Goal: Task Accomplishment & Management: Complete application form

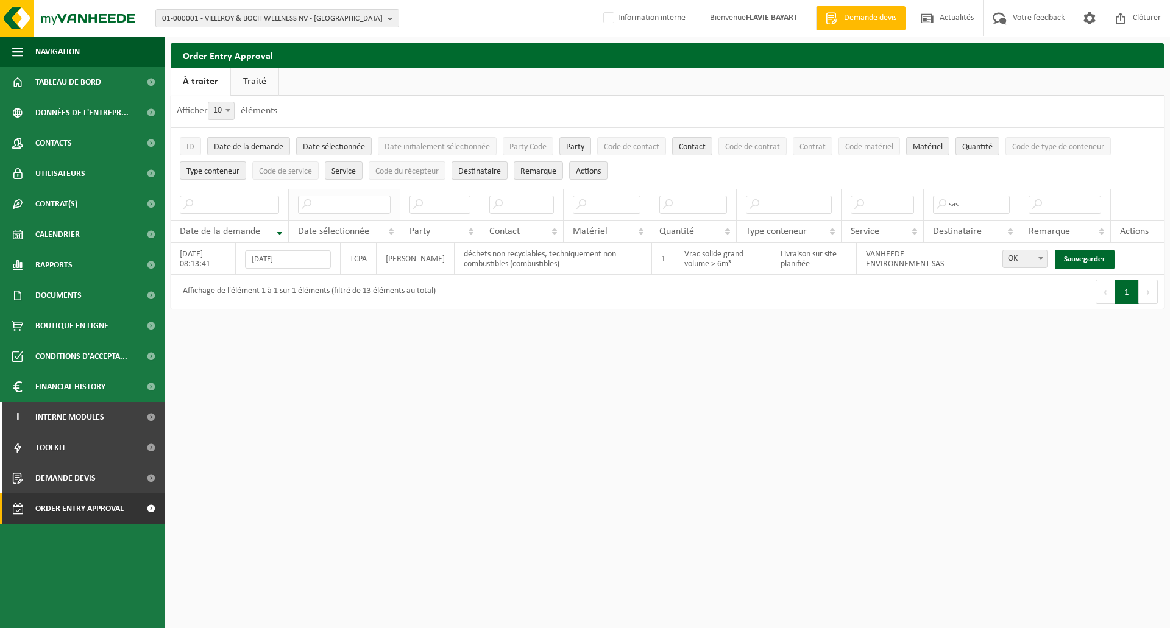
click at [338, 203] on input "text" at bounding box center [344, 205] width 93 height 18
click at [1081, 254] on link "Sauvegarder" at bounding box center [1085, 260] width 60 height 20
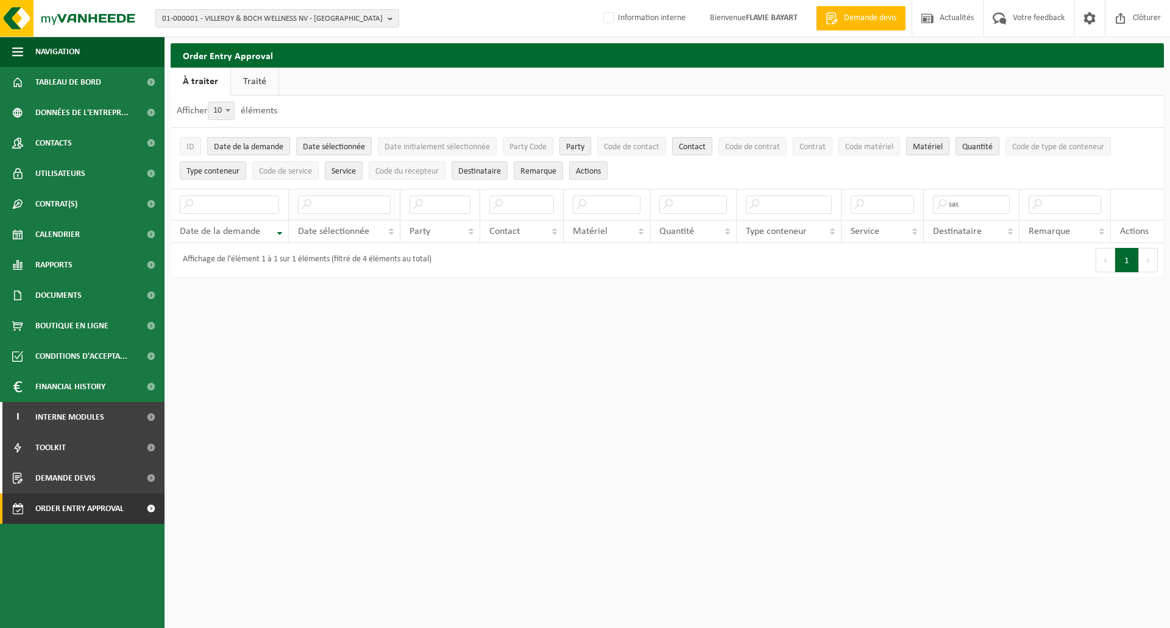
click at [332, 215] on th at bounding box center [345, 204] width 112 height 31
click at [332, 210] on input "text" at bounding box center [344, 205] width 93 height 18
click at [355, 202] on input "text" at bounding box center [344, 205] width 93 height 18
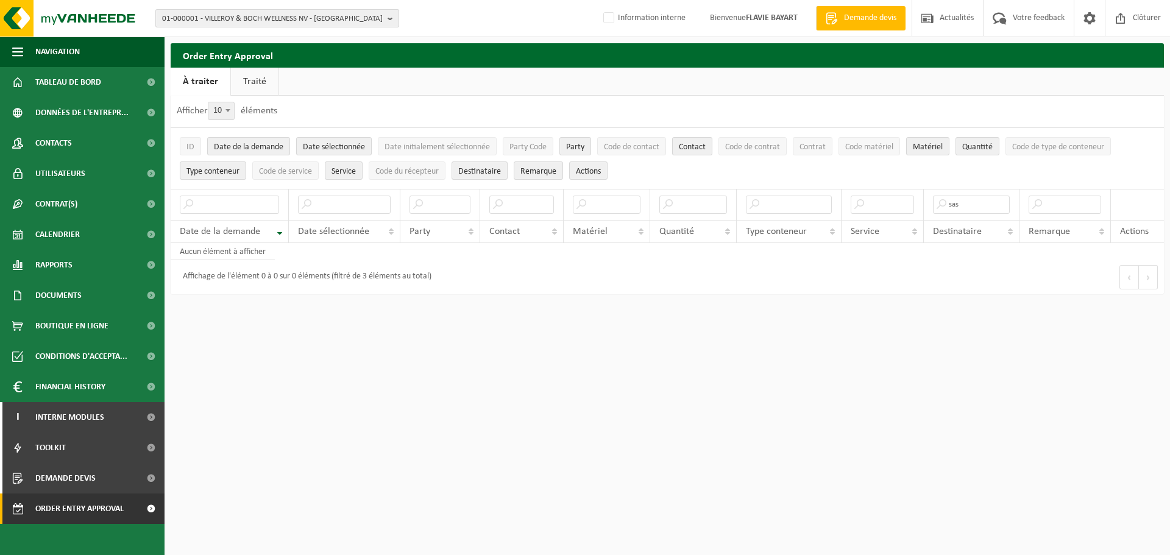
click at [203, 17] on span "01-000001 - VILLEROY & BOCH WELLNESS NV - [GEOGRAPHIC_DATA]" at bounding box center [272, 19] width 221 height 18
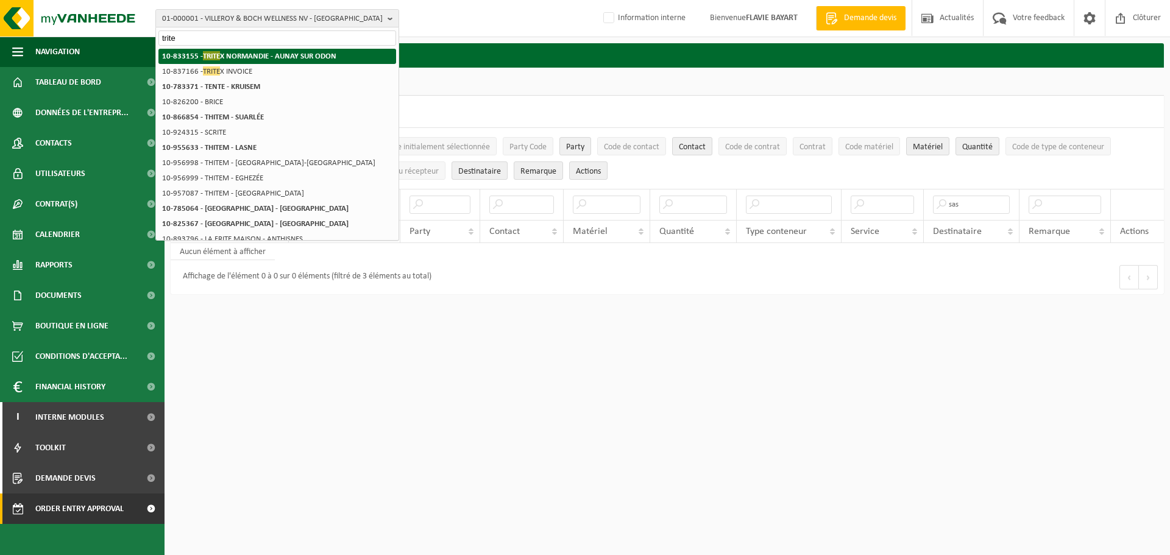
type input "trite"
click at [260, 55] on strong "10-833155 - TRITE X [GEOGRAPHIC_DATA] - AUNAY SUR ODON" at bounding box center [249, 55] width 174 height 9
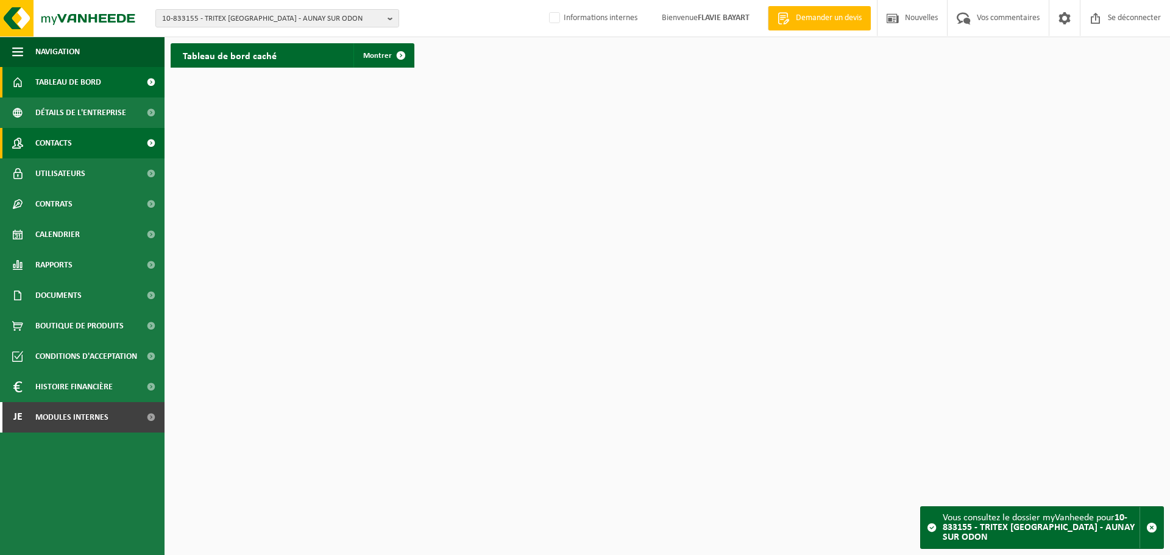
click at [132, 135] on link "Contacts" at bounding box center [82, 143] width 165 height 30
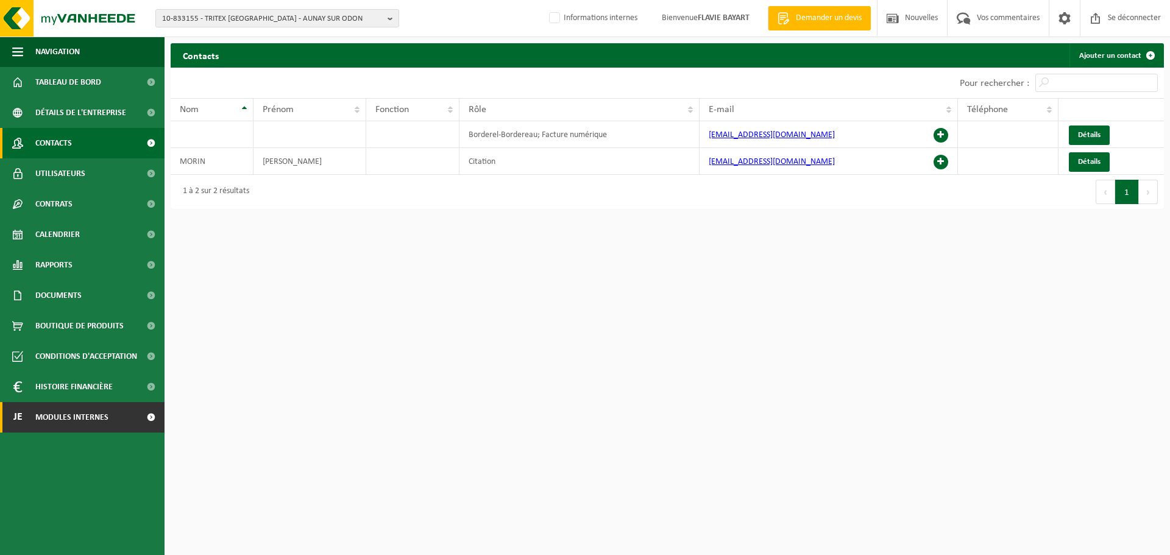
click at [132, 412] on link "je Modules internes" at bounding box center [82, 417] width 165 height 30
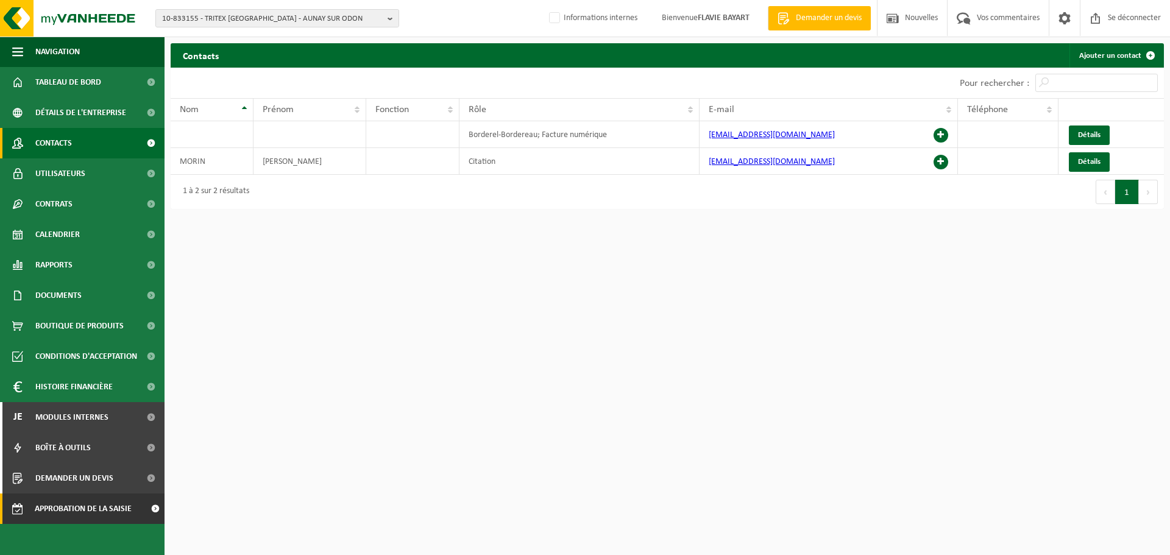
click at [117, 506] on font "Approbation de la saisie des commandes" at bounding box center [83, 525] width 97 height 41
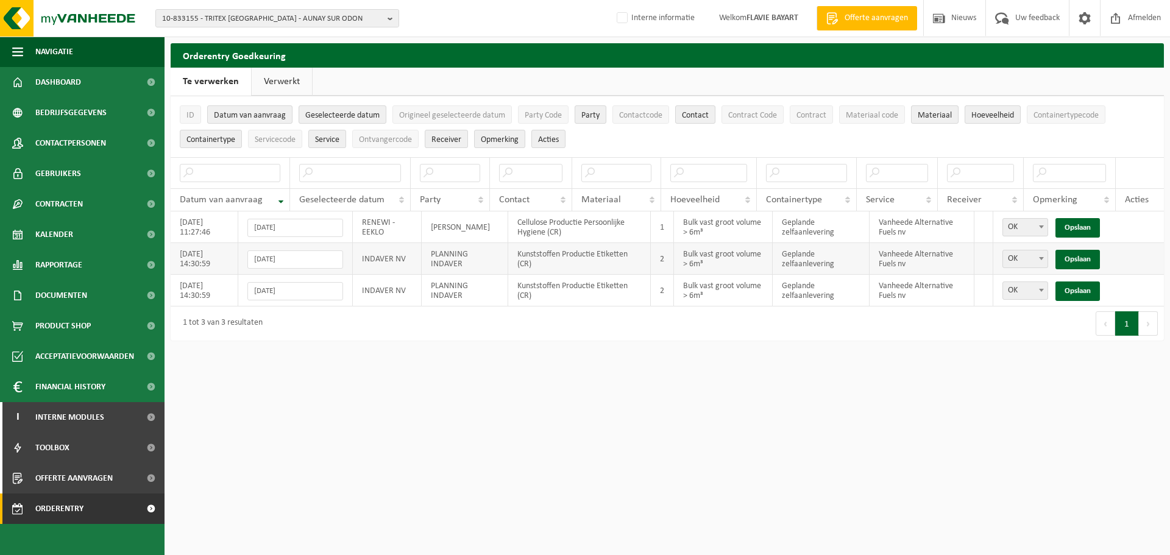
click at [870, 249] on td "Vanheede Alternative Fuels nv" at bounding box center [922, 259] width 105 height 32
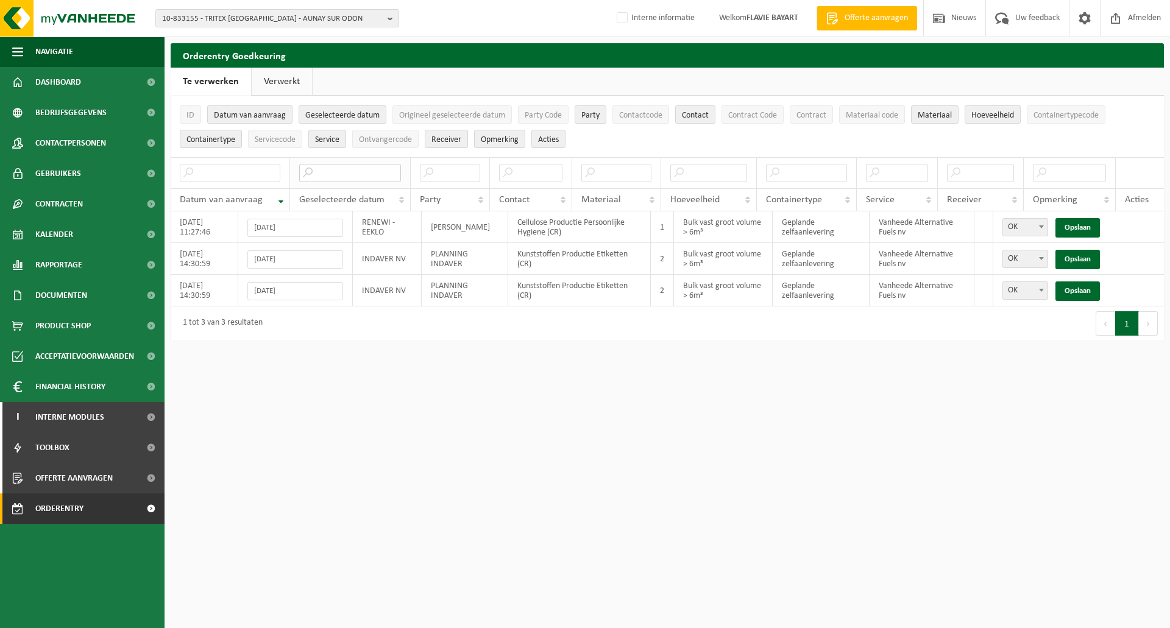
click at [344, 172] on input "text" at bounding box center [350, 173] width 102 height 18
